Goal: Task Accomplishment & Management: Use online tool/utility

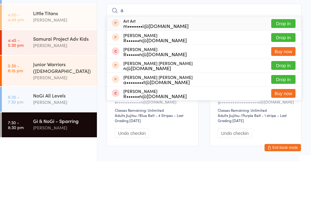
scroll to position [4, 0]
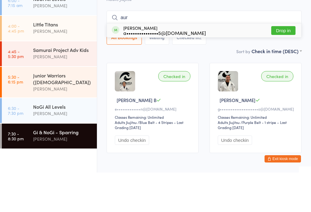
type input "aur"
click at [286, 66] on button "Drop in" at bounding box center [283, 70] width 24 height 9
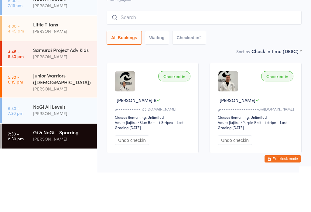
scroll to position [22, 0]
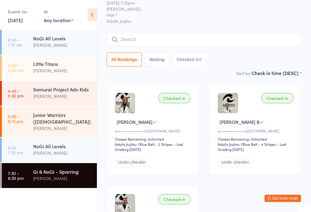
click at [187, 37] on input "search" at bounding box center [204, 40] width 195 height 14
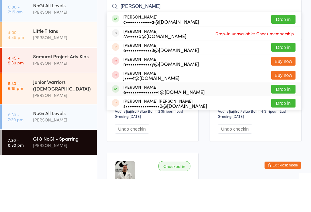
type input "[PERSON_NAME]"
click at [192, 115] on div "[PERSON_NAME] e•••••••••••••••1@[DOMAIN_NAME] Drop in" at bounding box center [204, 122] width 194 height 14
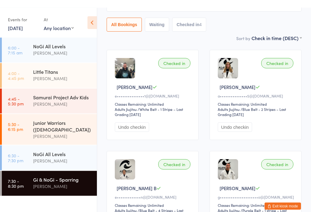
scroll to position [72, 0]
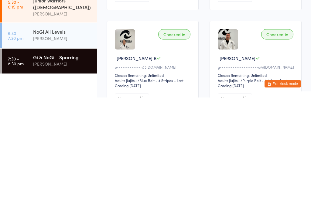
click at [71, 143] on div "NoGi All Levels" at bounding box center [62, 146] width 59 height 7
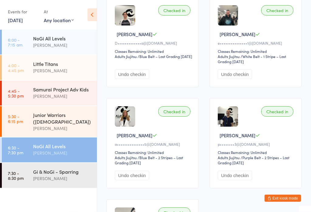
scroll to position [211, 0]
click at [58, 170] on div "Gi & NoGi - Sparring" at bounding box center [62, 171] width 59 height 7
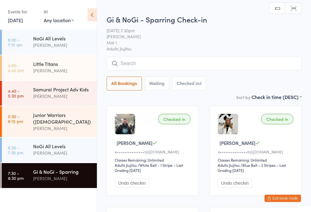
click at [202, 66] on input "search" at bounding box center [204, 64] width 195 height 14
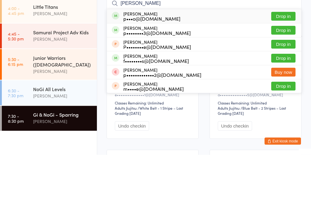
type input "[PERSON_NAME]"
click at [293, 83] on button "Drop in" at bounding box center [283, 87] width 24 height 9
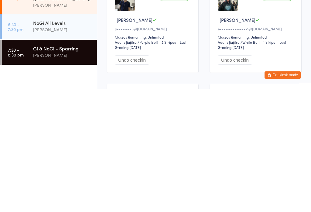
scroll to position [0, 0]
